Goal: Task Accomplishment & Management: Manage account settings

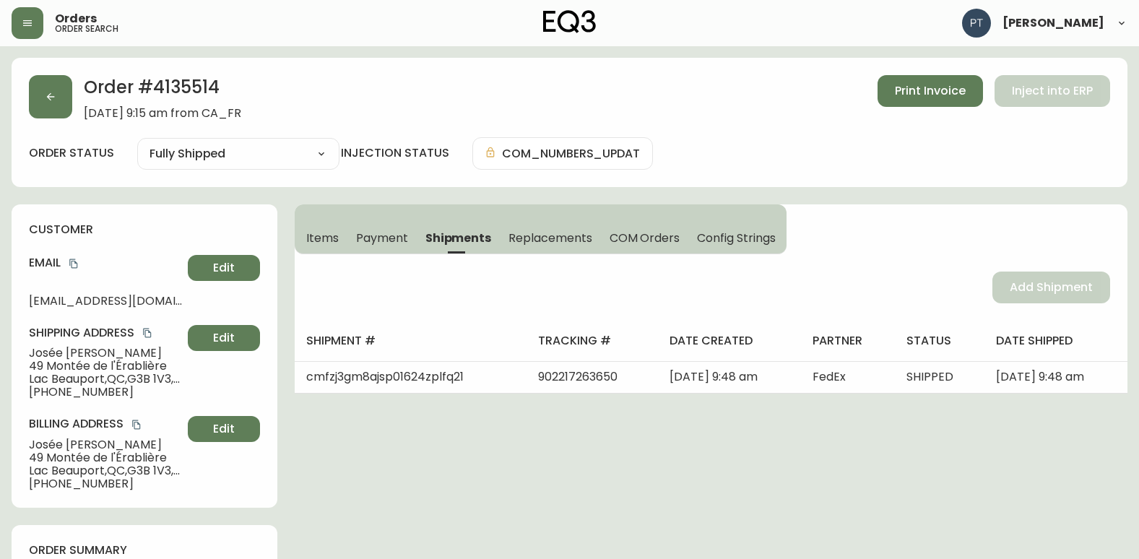
select select "FULLY_SHIPPED"
click at [44, 89] on button "button" at bounding box center [50, 96] width 43 height 43
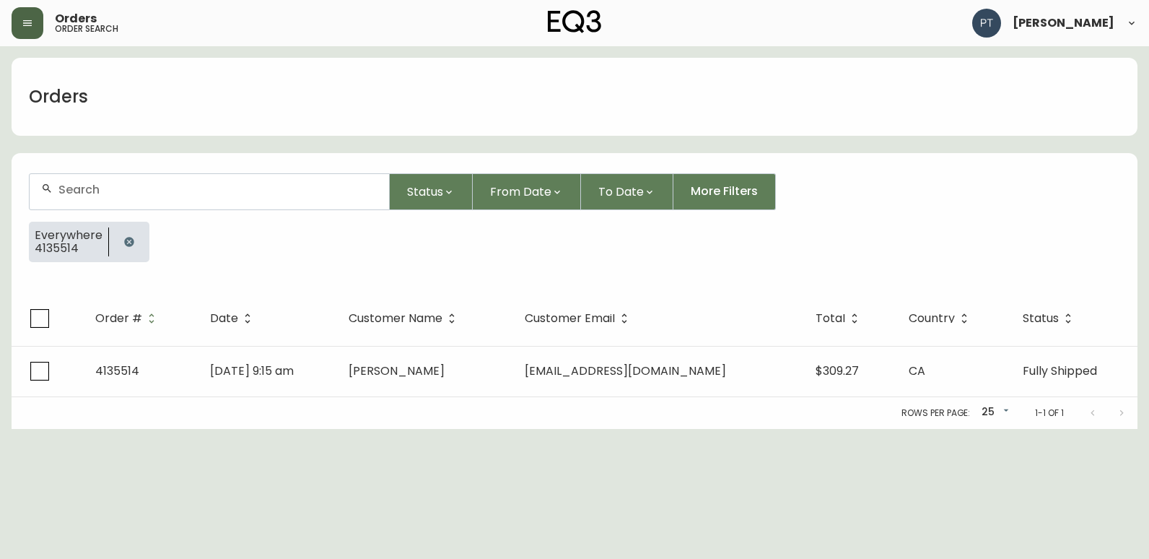
click at [27, 23] on icon "button" at bounding box center [27, 23] width 9 height 6
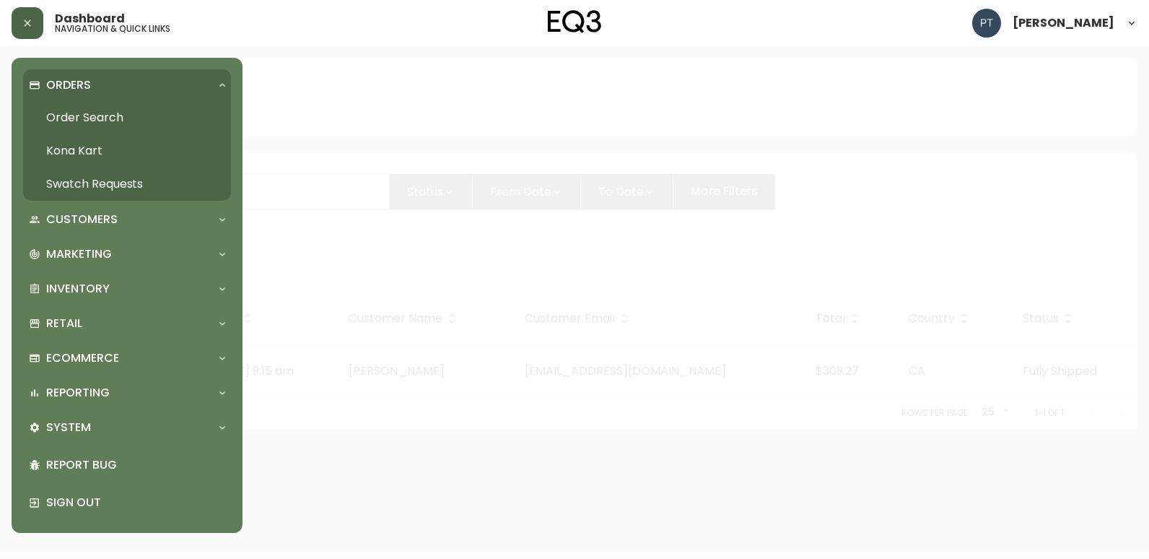
click at [92, 178] on link "Swatch Requests" at bounding box center [127, 184] width 208 height 33
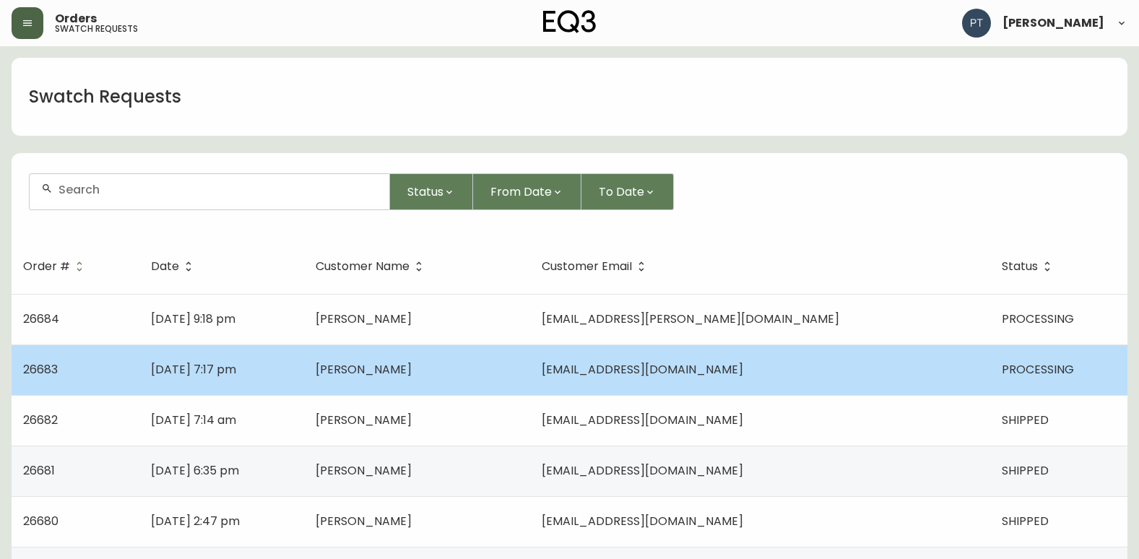
click at [450, 357] on td "[PERSON_NAME]" at bounding box center [417, 369] width 226 height 51
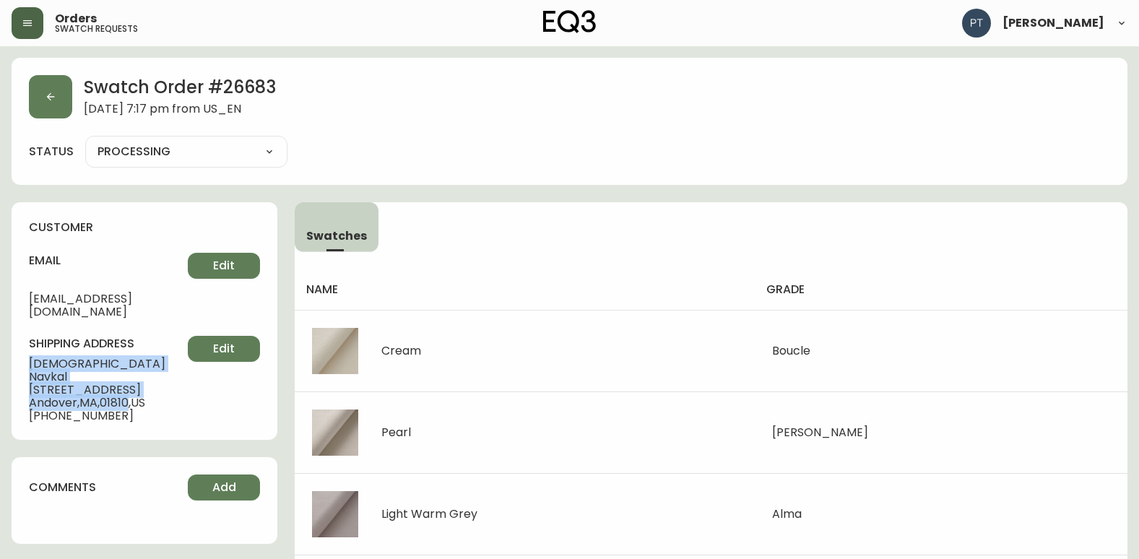
drag, startPoint x: 20, startPoint y: 347, endPoint x: 133, endPoint y: 372, distance: 115.4
click at [133, 372] on div "customer email [EMAIL_ADDRESS][DOMAIN_NAME] Edit shipping address [PERSON_NAME]…" at bounding box center [145, 321] width 266 height 238
copy div "[PERSON_NAME] [STREET_ADDRESS]"
click at [39, 92] on button "button" at bounding box center [50, 96] width 43 height 43
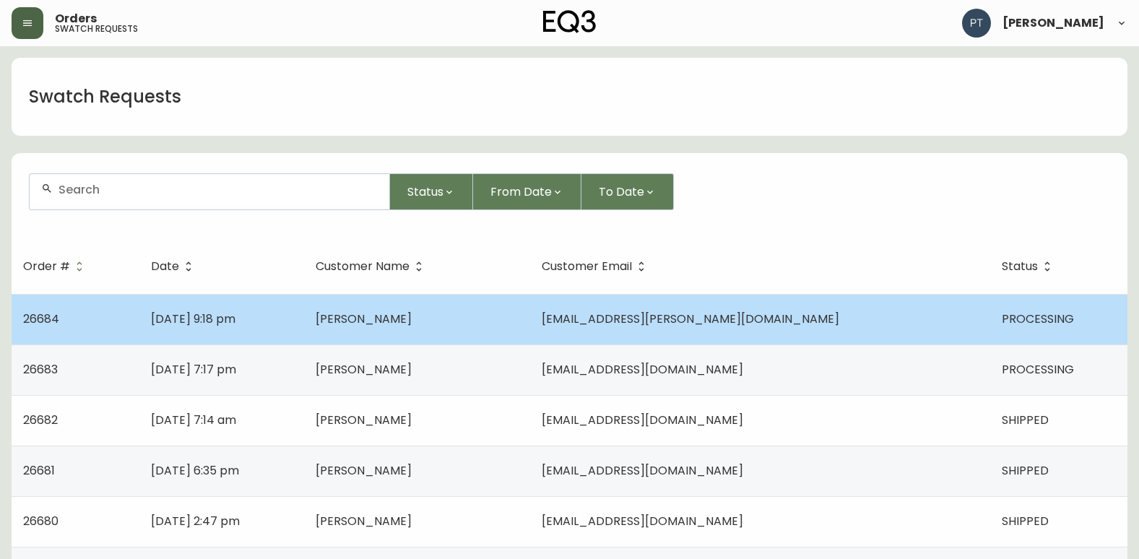
click at [304, 333] on td "[DATE] 9:18 pm" at bounding box center [221, 319] width 165 height 51
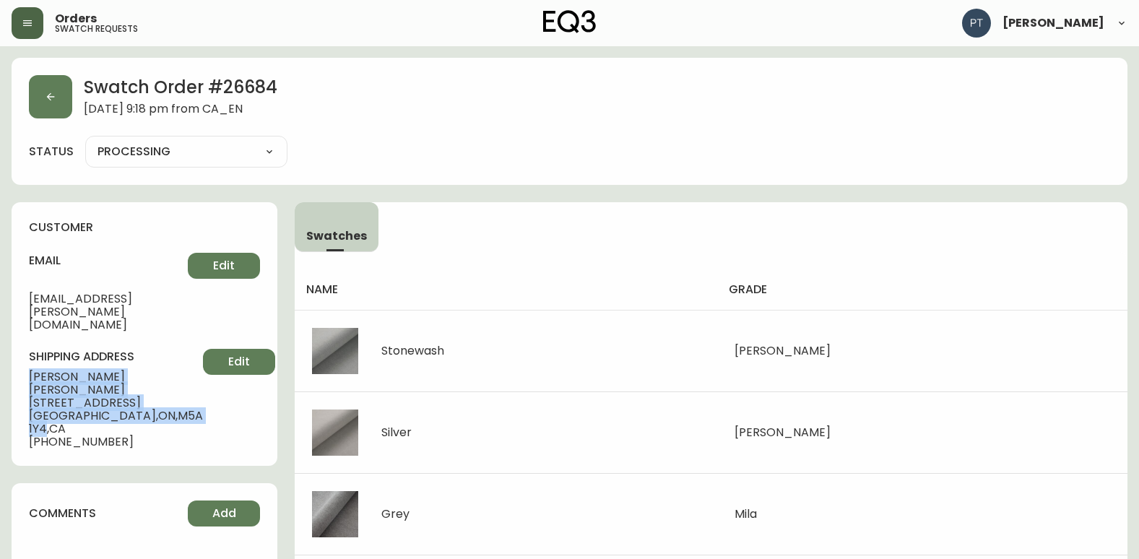
drag, startPoint x: 17, startPoint y: 346, endPoint x: 144, endPoint y: 382, distance: 131.4
click at [144, 382] on div "customer email [EMAIL_ADDRESS][PERSON_NAME][DOMAIN_NAME] Edit shipping address …" at bounding box center [145, 334] width 266 height 264
copy div "[PERSON_NAME] [STREET_ADDRESS]"
click at [34, 93] on button "button" at bounding box center [50, 96] width 43 height 43
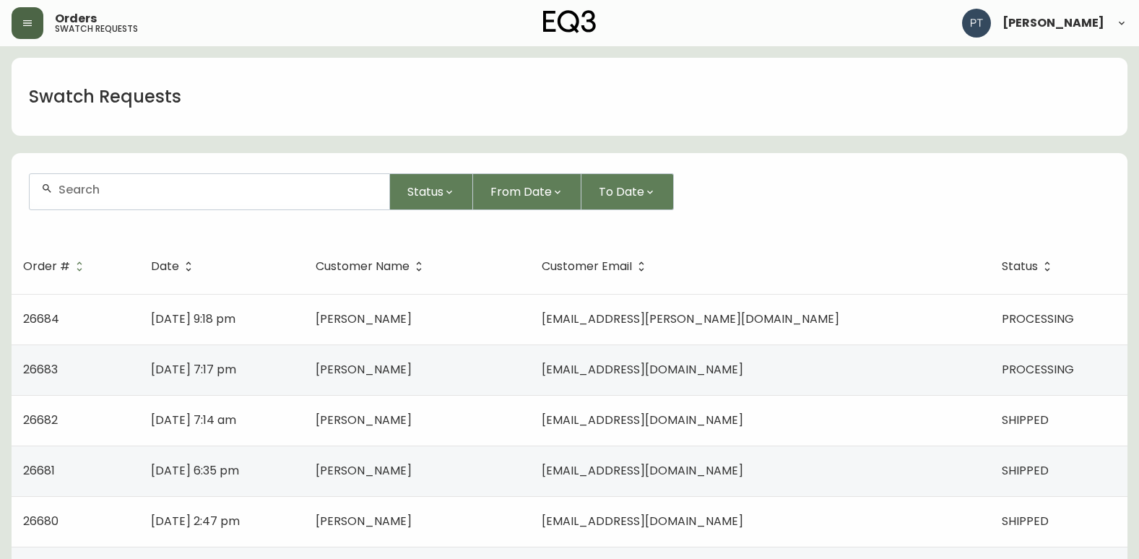
click at [304, 374] on td "[DATE] 7:17 pm" at bounding box center [221, 369] width 165 height 51
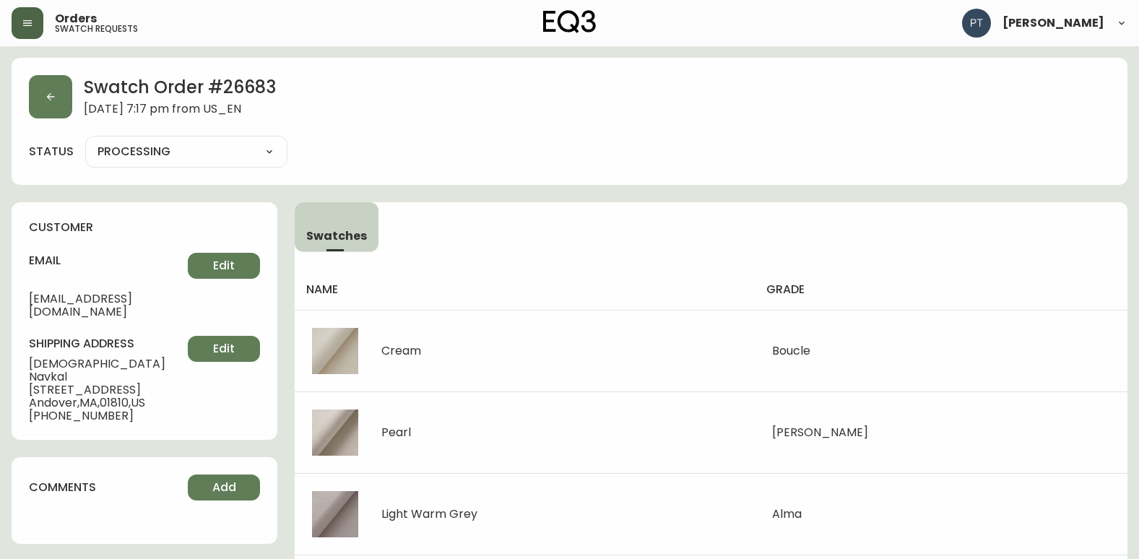
click at [194, 155] on select "PROCESSING SHIPPED CANCELLED" at bounding box center [186, 152] width 202 height 22
click at [85, 141] on select "PROCESSING SHIPPED CANCELLED" at bounding box center [186, 152] width 202 height 22
select select "PROCESSING"
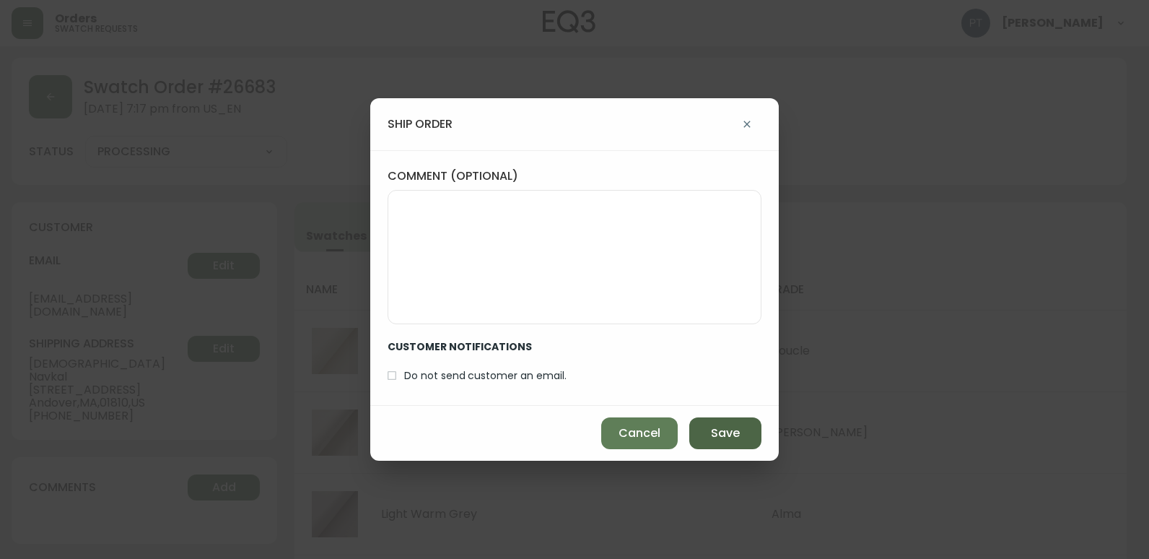
click at [729, 429] on span "Save" at bounding box center [725, 433] width 29 height 16
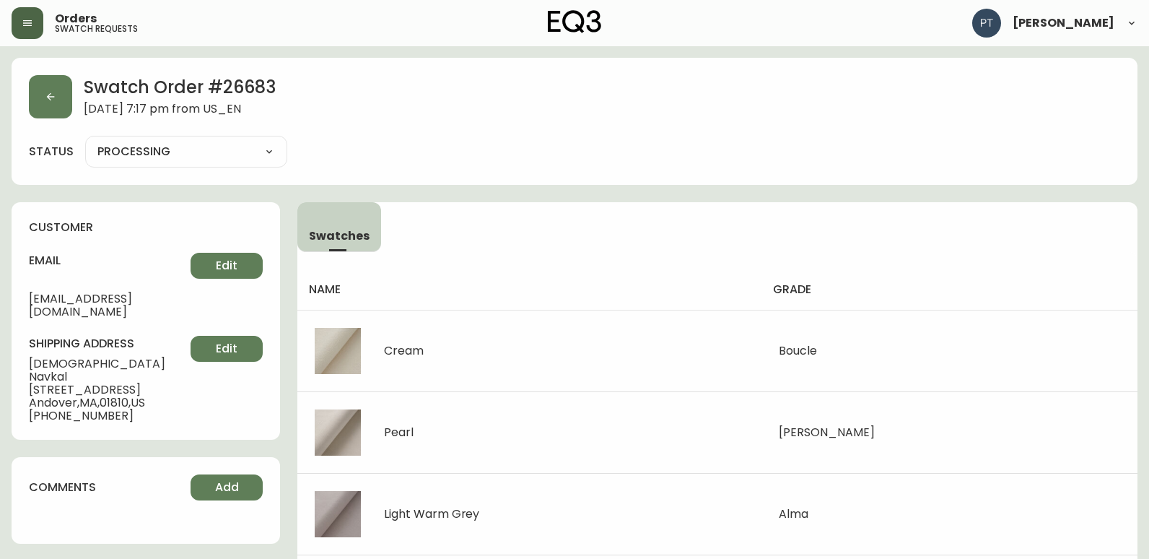
type input "SHIPPED"
select select "SHIPPED"
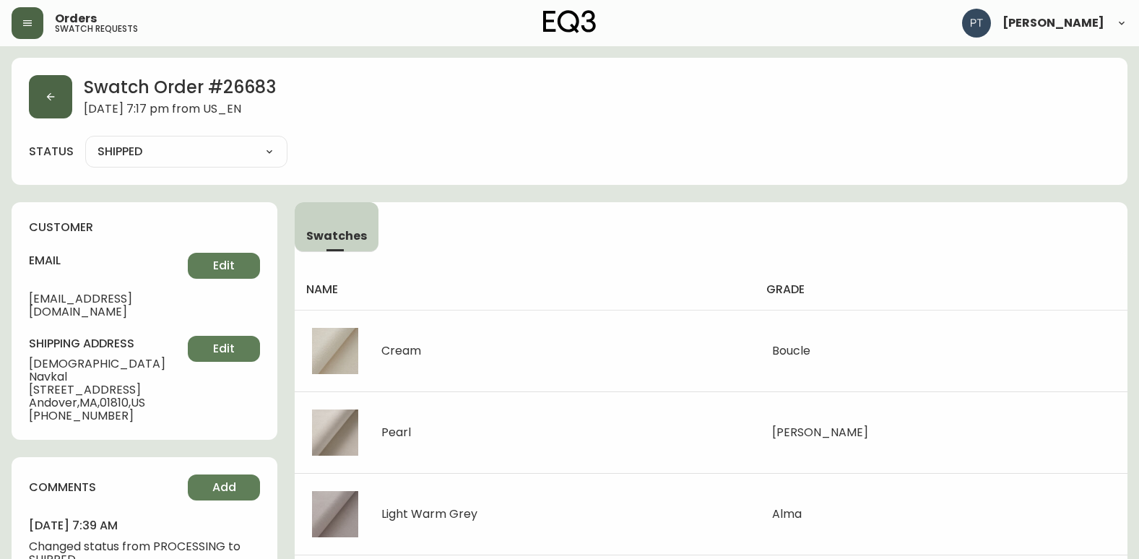
click at [51, 100] on icon "button" at bounding box center [51, 97] width 12 height 12
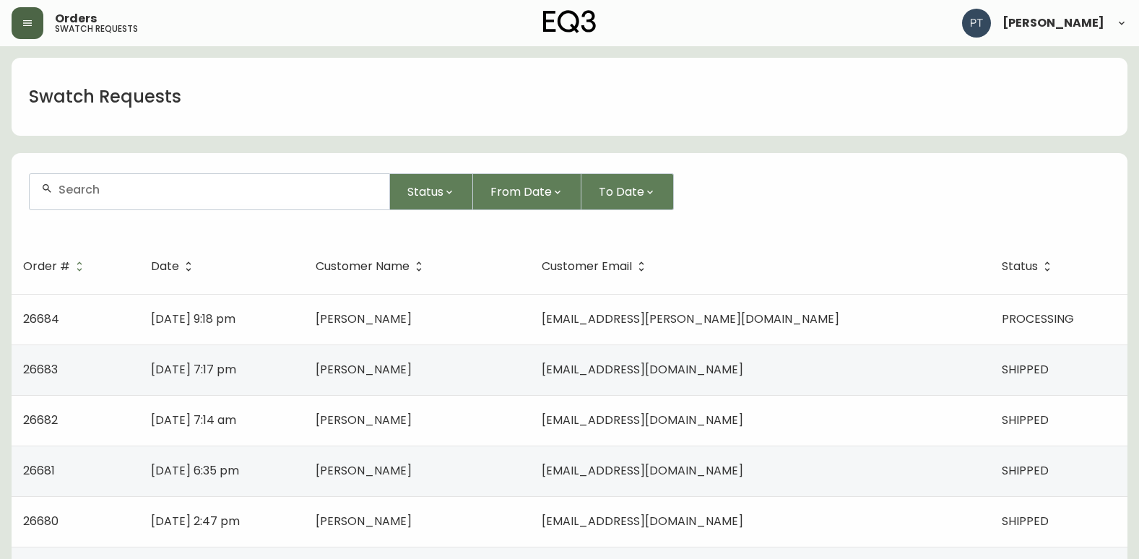
click at [304, 330] on td "[DATE] 9:18 pm" at bounding box center [221, 319] width 165 height 51
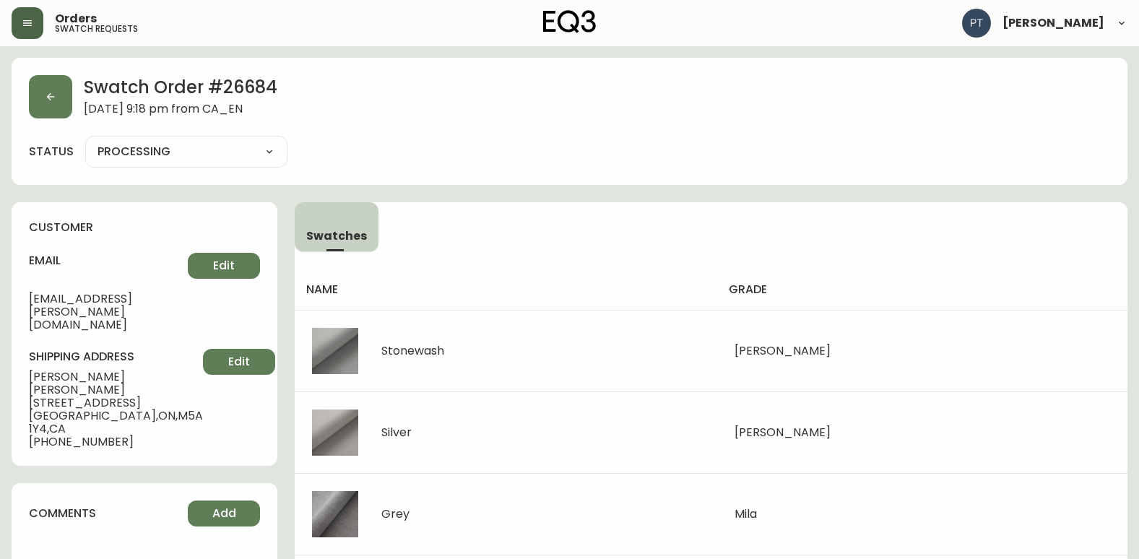
click at [175, 149] on select "PROCESSING SHIPPED CANCELLED" at bounding box center [186, 152] width 202 height 22
click at [85, 141] on select "PROCESSING SHIPPED CANCELLED" at bounding box center [186, 152] width 202 height 22
select select "PROCESSING"
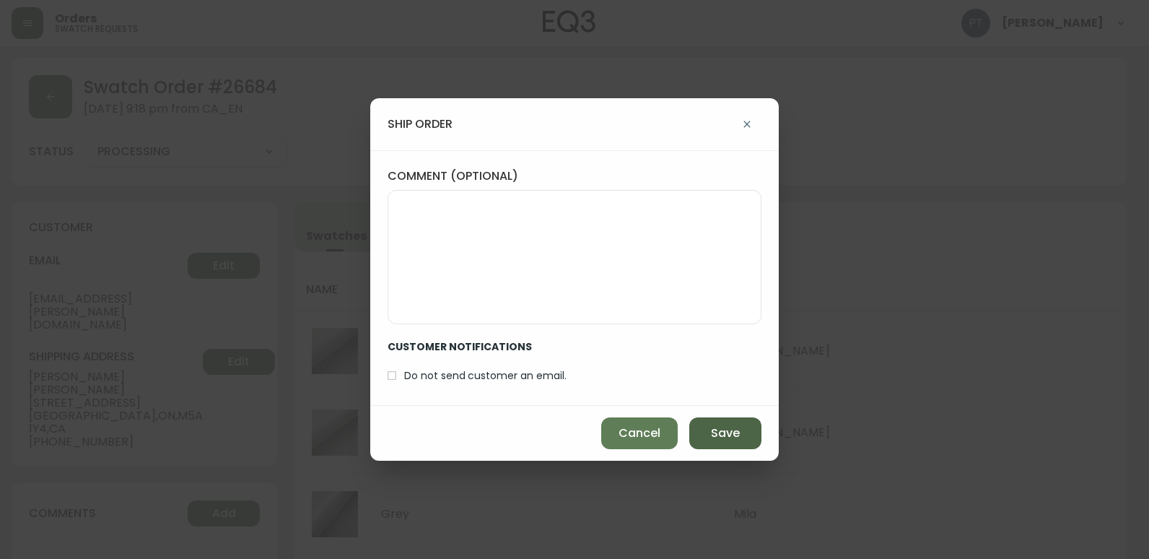
click at [699, 430] on button "Save" at bounding box center [726, 433] width 72 height 32
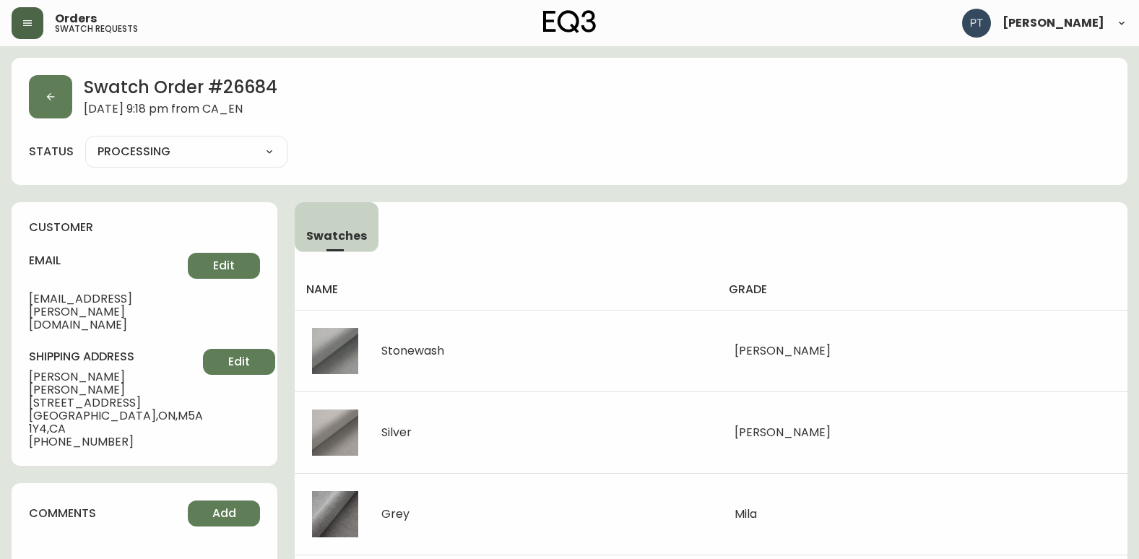
type input "SHIPPED"
select select "SHIPPED"
click at [49, 111] on button "button" at bounding box center [50, 96] width 43 height 43
